Goal: Check status: Check status

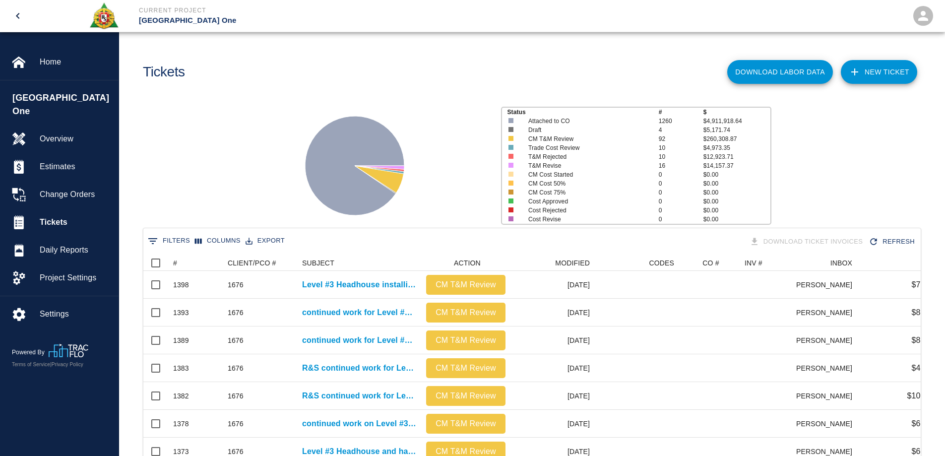
scroll to position [571, 769]
click at [46, 64] on span "Home" at bounding box center [75, 62] width 71 height 12
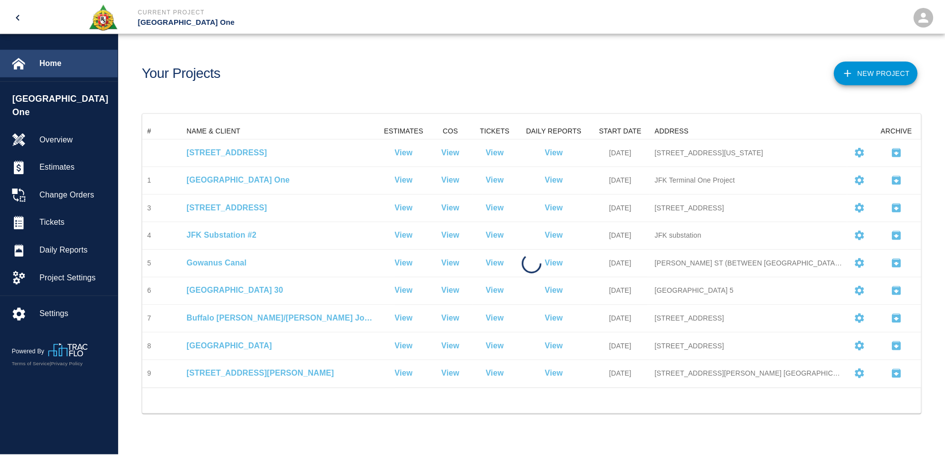
scroll to position [258, 777]
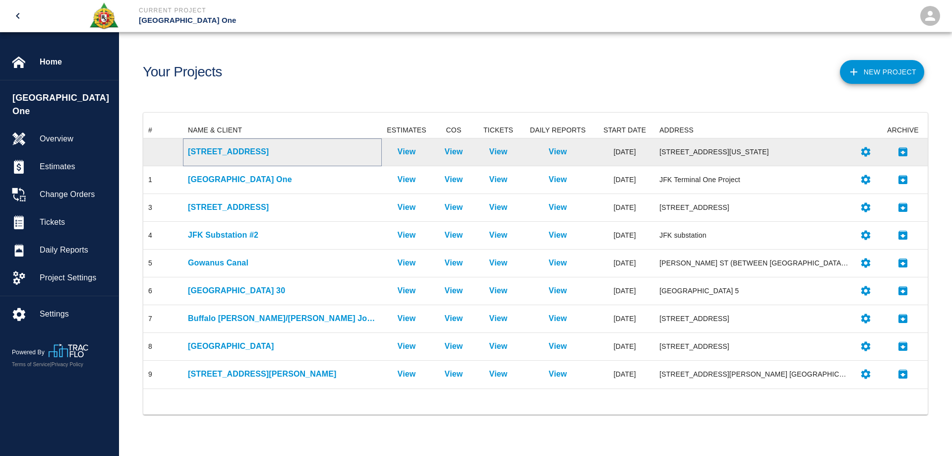
click at [212, 152] on p "[STREET_ADDRESS]" at bounding box center [282, 152] width 189 height 12
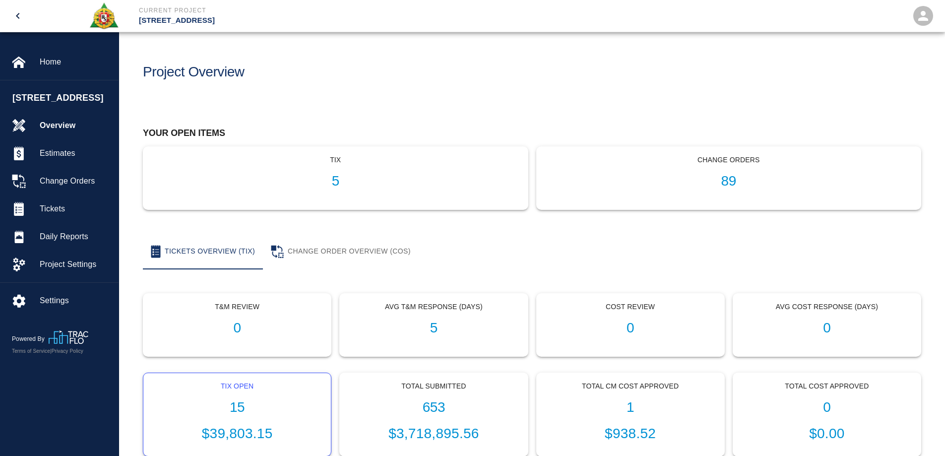
click at [243, 409] on h1 "15" at bounding box center [237, 407] width 172 height 16
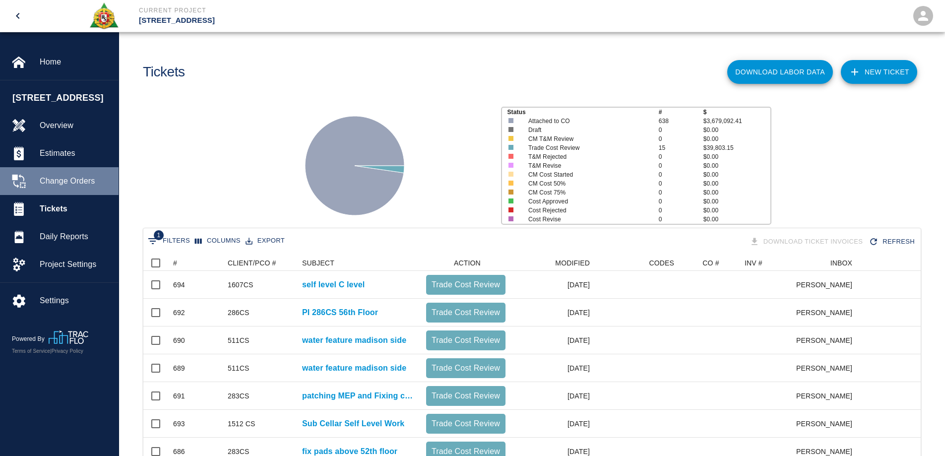
click at [64, 177] on span "Change Orders" at bounding box center [75, 181] width 71 height 12
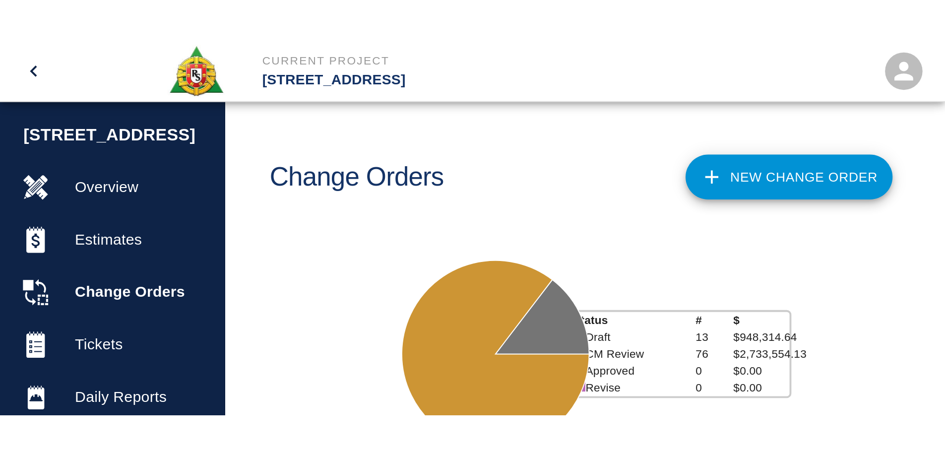
scroll to position [564, 769]
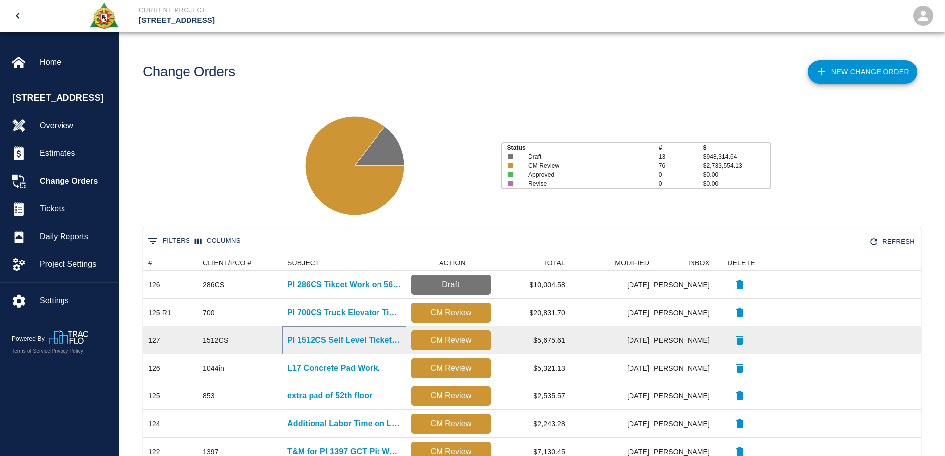
click at [349, 338] on p "PI 1512CS Self Level Ticket Work" at bounding box center [344, 340] width 114 height 12
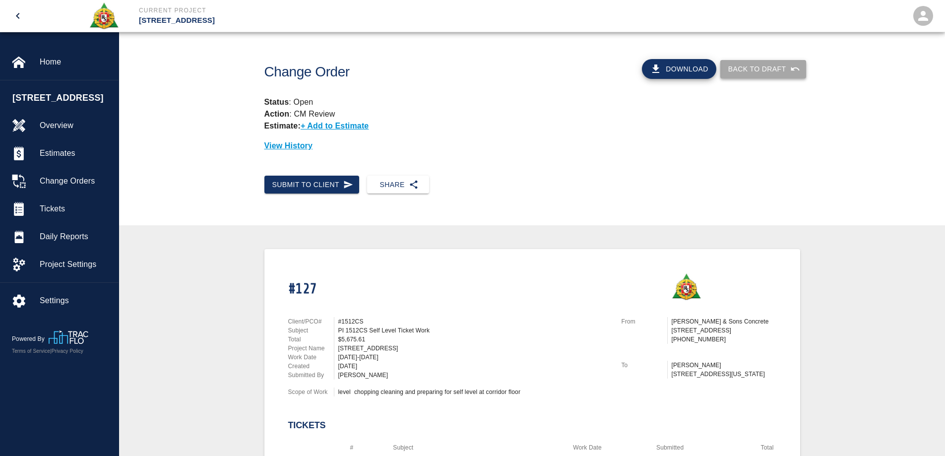
click at [753, 70] on button "Back to Draft" at bounding box center [763, 69] width 86 height 18
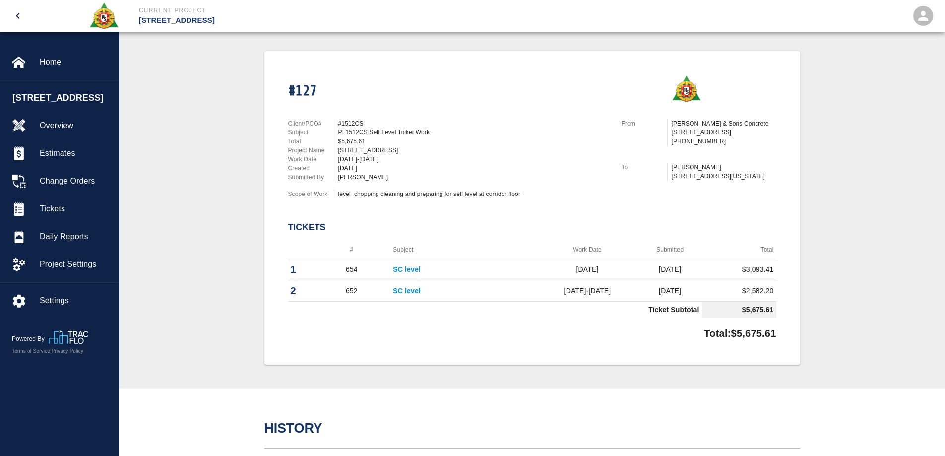
scroll to position [198, 0]
click at [404, 269] on link "SC level" at bounding box center [407, 269] width 28 height 8
